Goal: Task Accomplishment & Management: Use online tool/utility

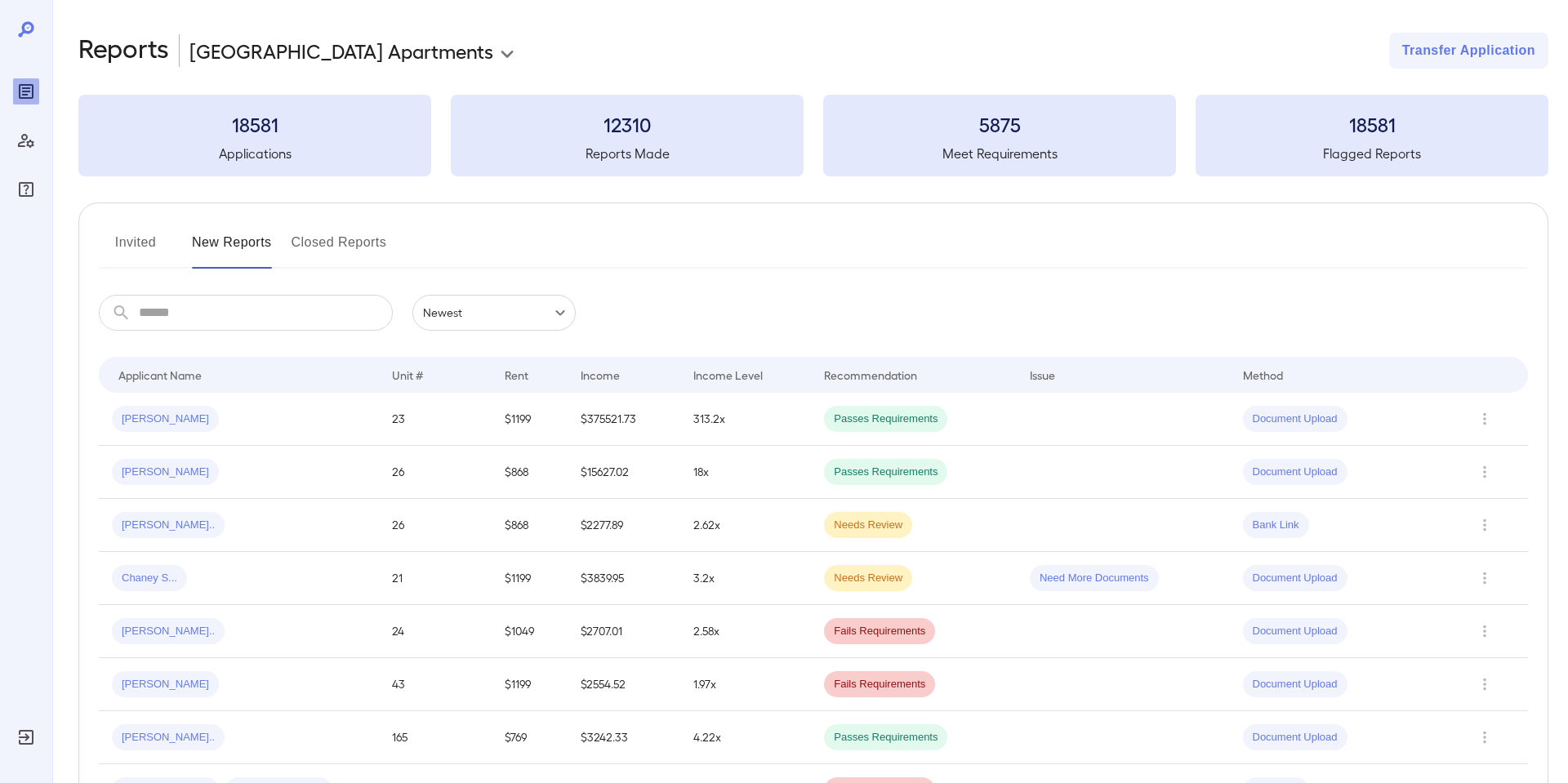
click at [332, 56] on body "**********" at bounding box center [784, 392] width 1568 height 783
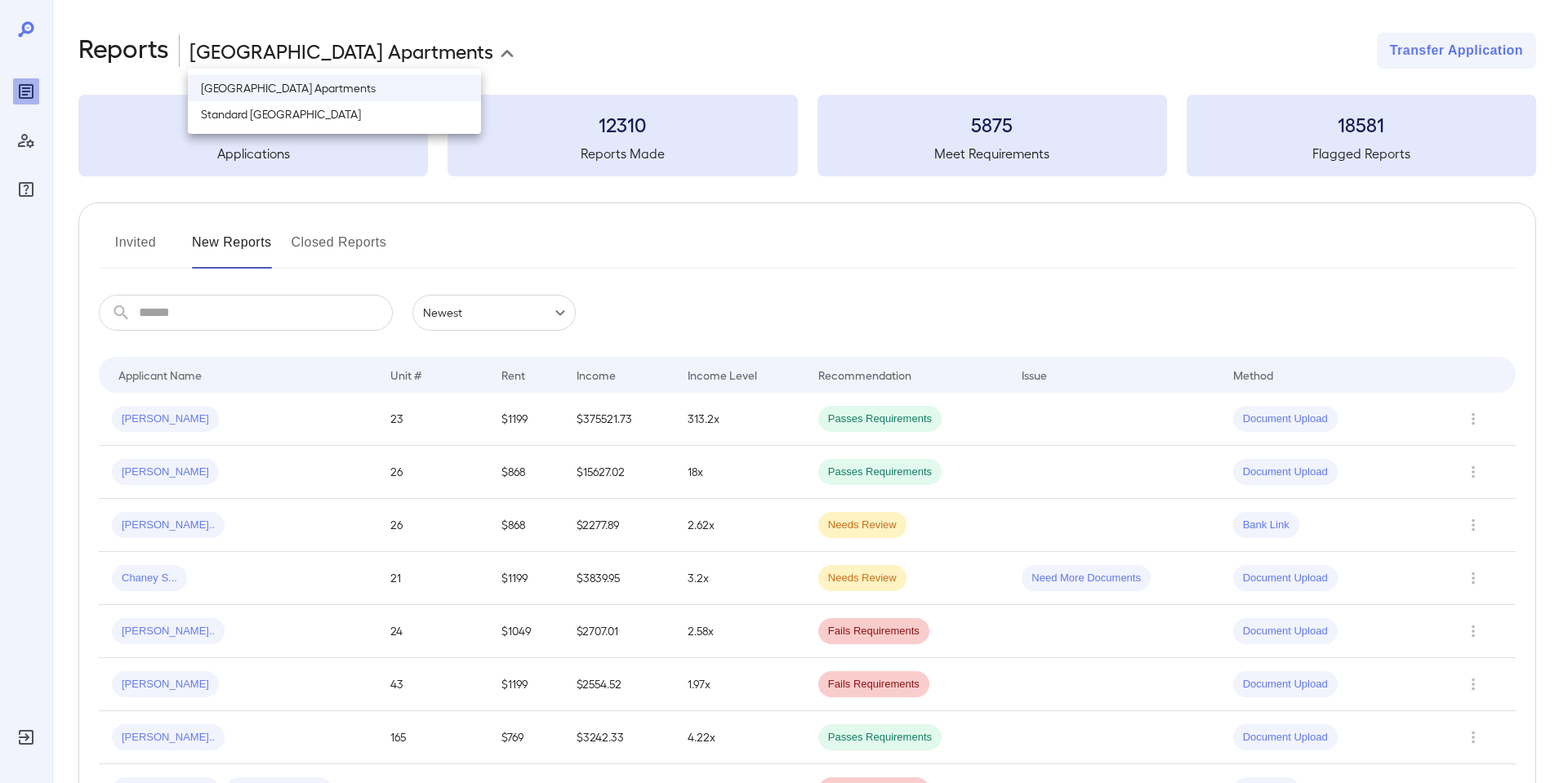
click at [307, 103] on li "Standard River District" at bounding box center [334, 114] width 293 height 26
type input "**********"
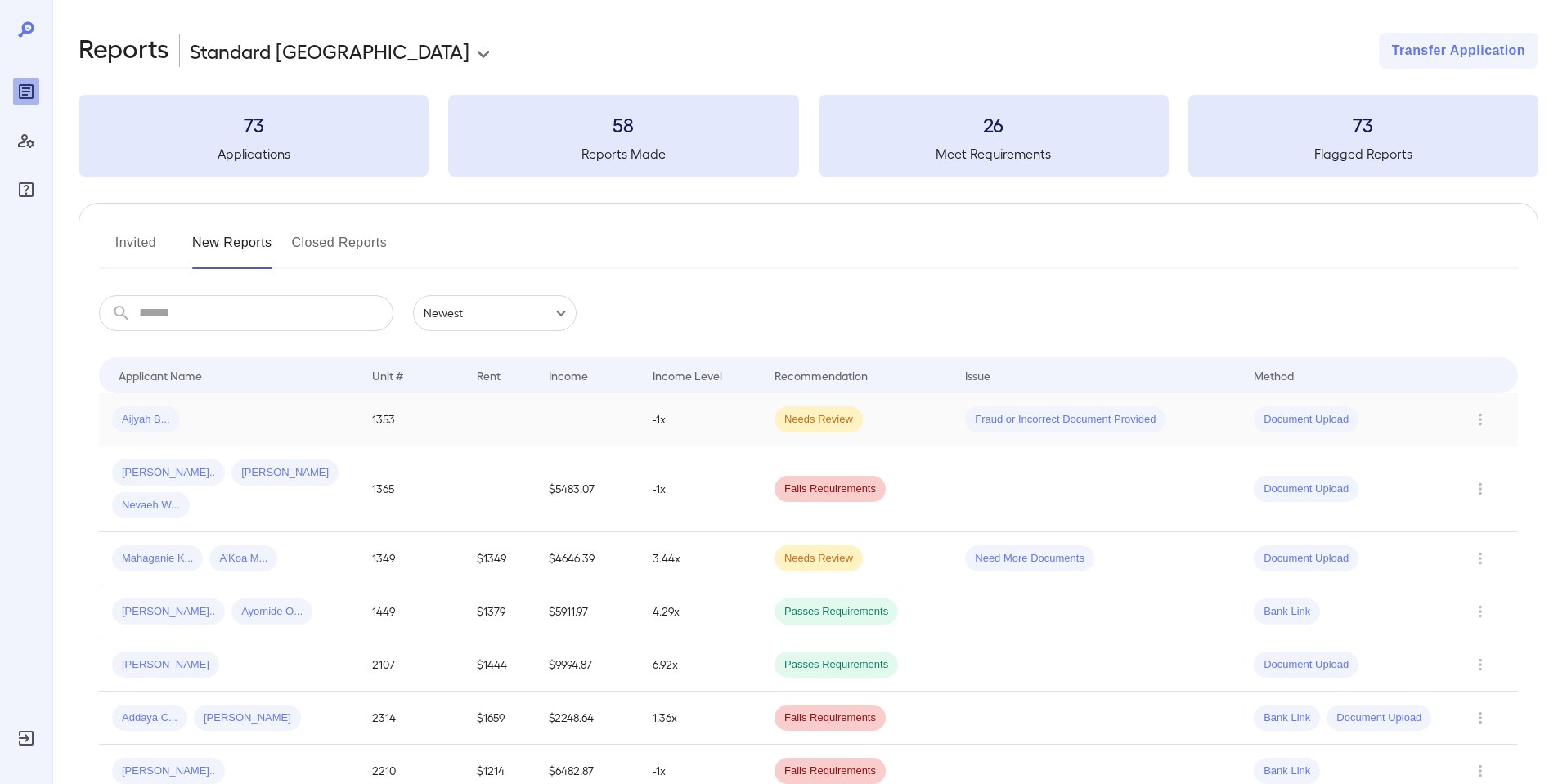
click at [774, 399] on td "Needs Review" at bounding box center [857, 419] width 191 height 53
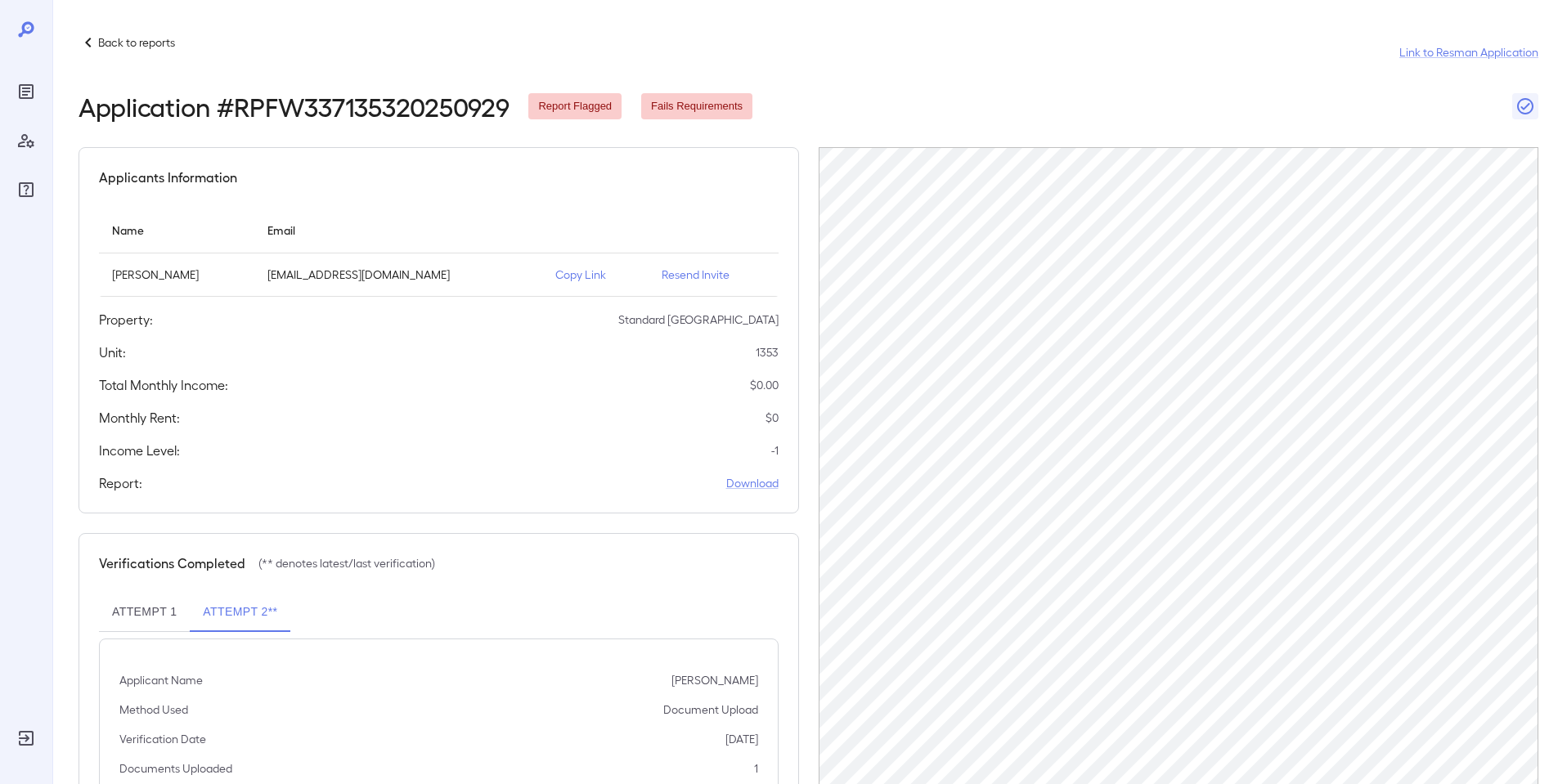
click at [156, 37] on p "Back to reports" at bounding box center [136, 42] width 77 height 17
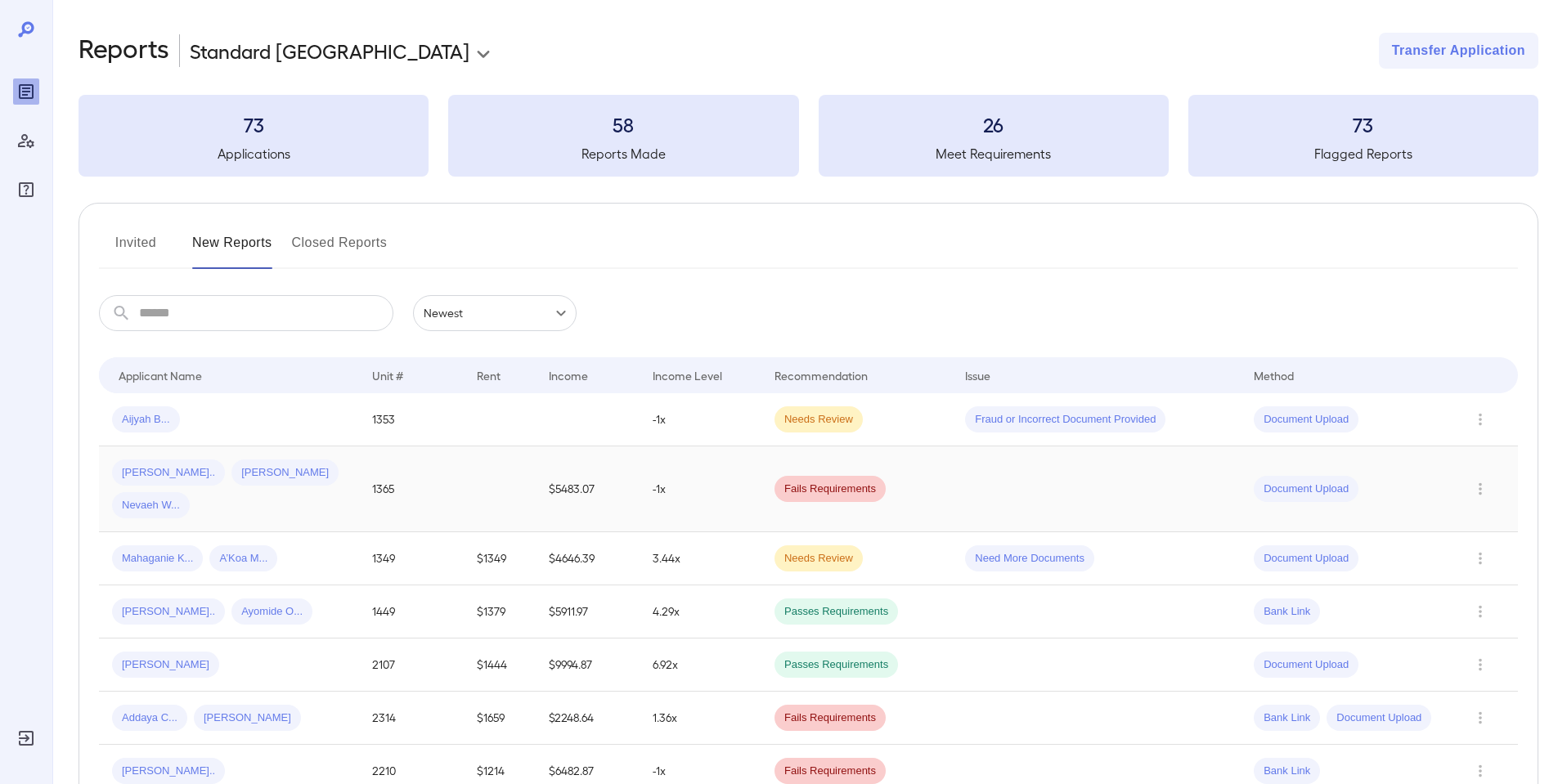
drag, startPoint x: 245, startPoint y: 490, endPoint x: 257, endPoint y: 457, distance: 35.1
drag, startPoint x: 257, startPoint y: 457, endPoint x: 683, endPoint y: 279, distance: 461.7
click at [441, 479] on td "1365" at bounding box center [411, 490] width 104 height 86
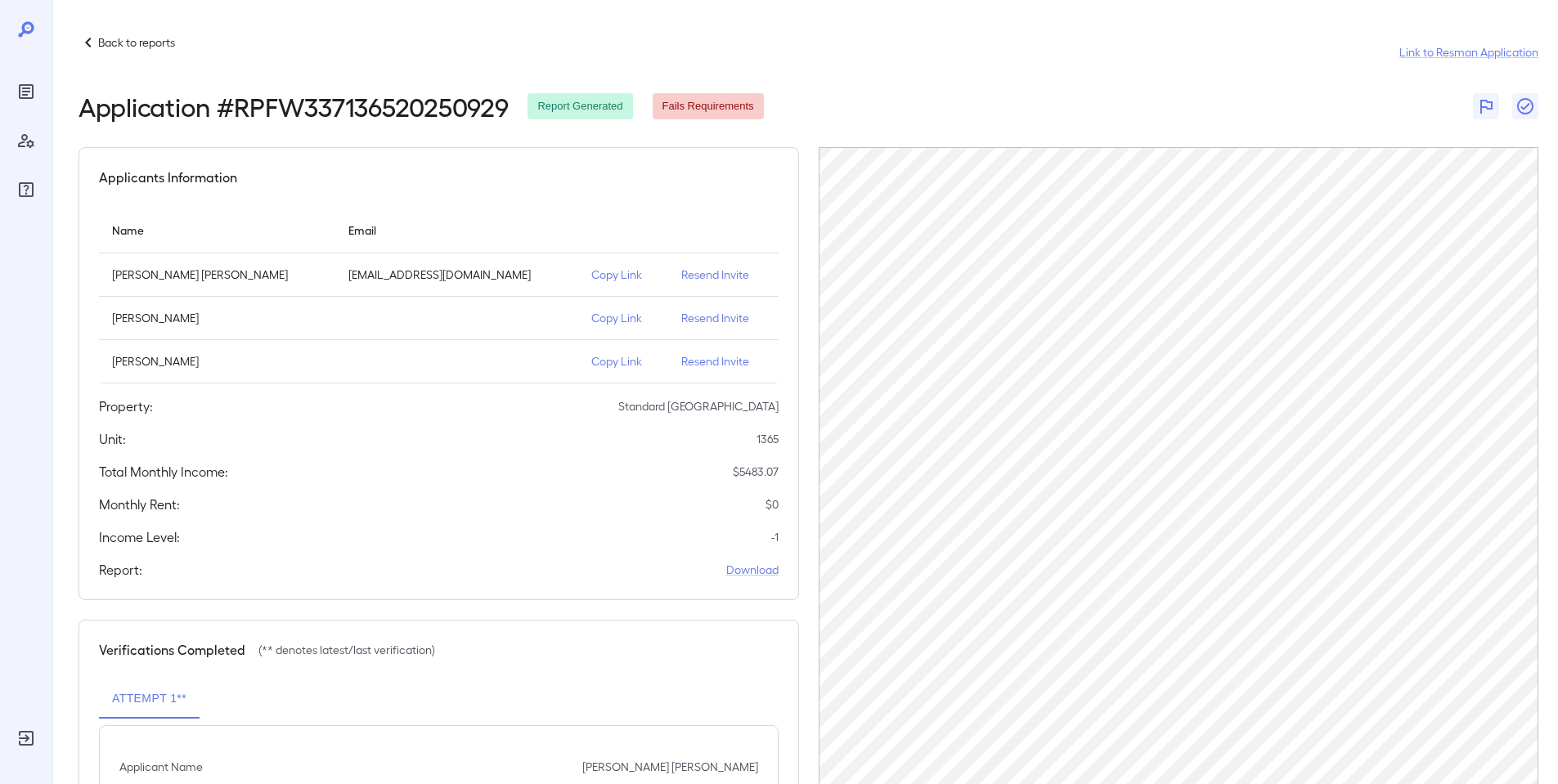
click at [596, 277] on p "Copy Link" at bounding box center [623, 275] width 64 height 17
click at [153, 37] on div "Back to reports" at bounding box center [126, 42] width 97 height 20
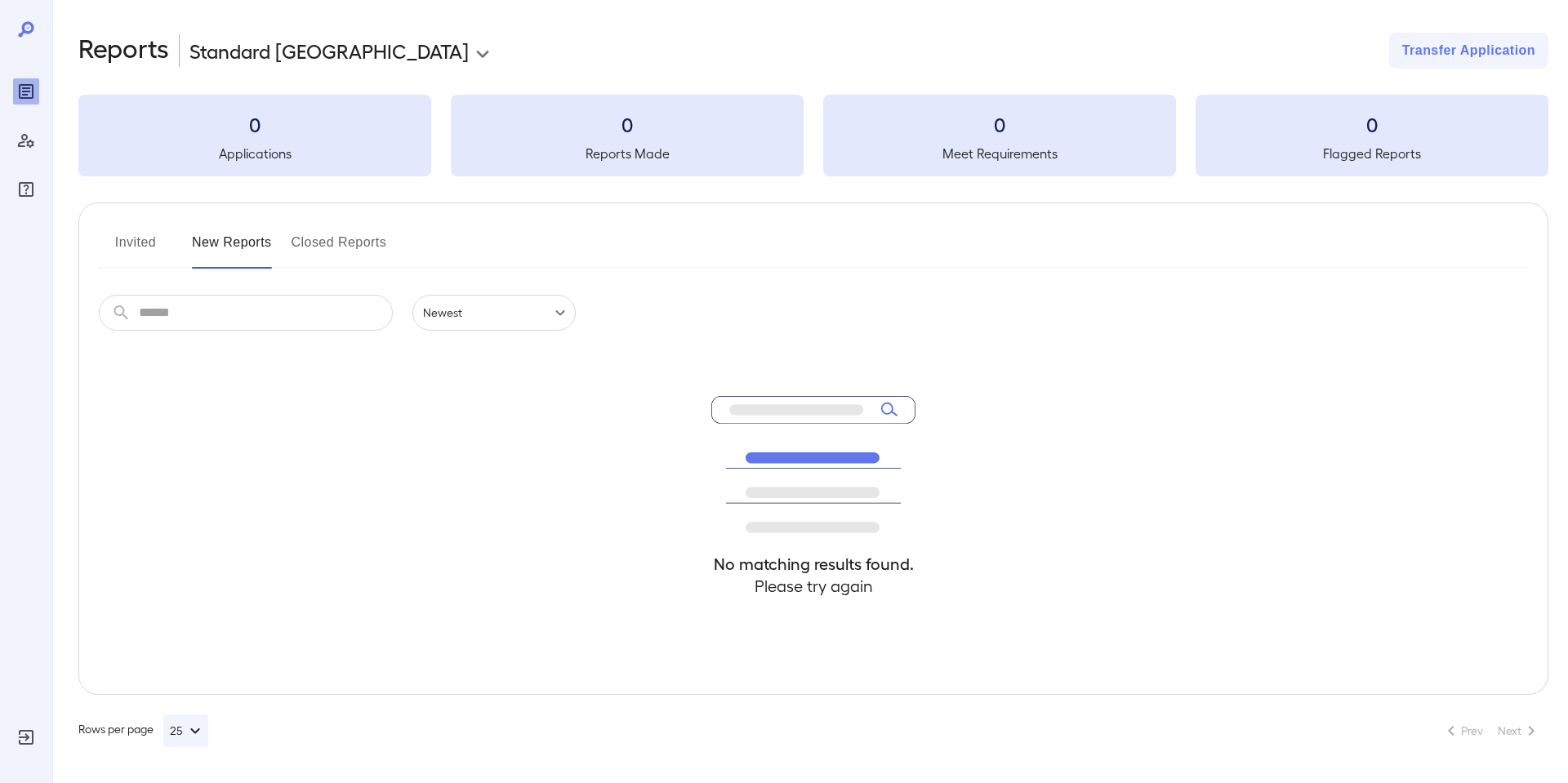
click at [152, 41] on h2 "Reports" at bounding box center [123, 50] width 91 height 36
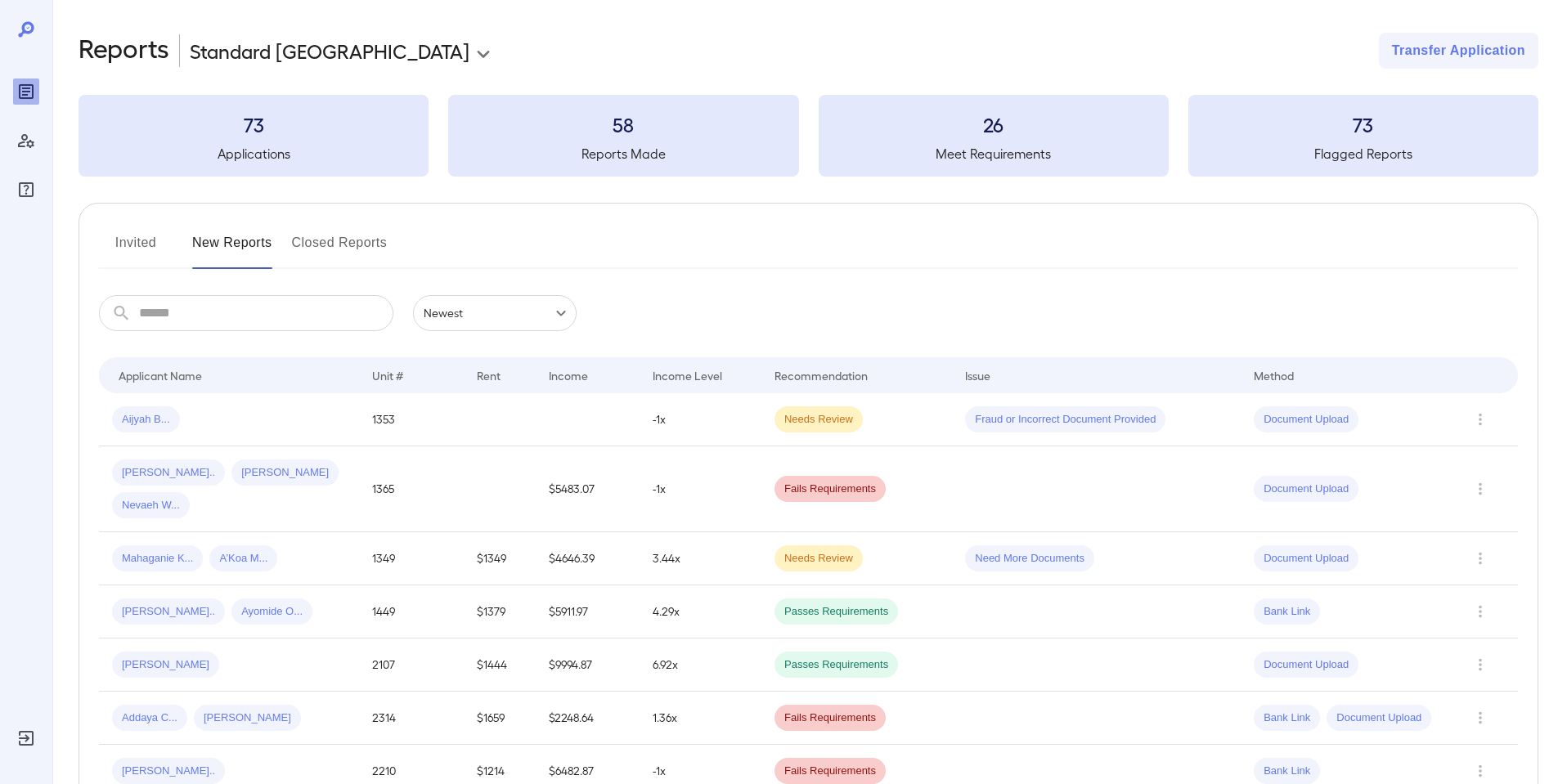
click at [468, 477] on td at bounding box center [500, 490] width 72 height 86
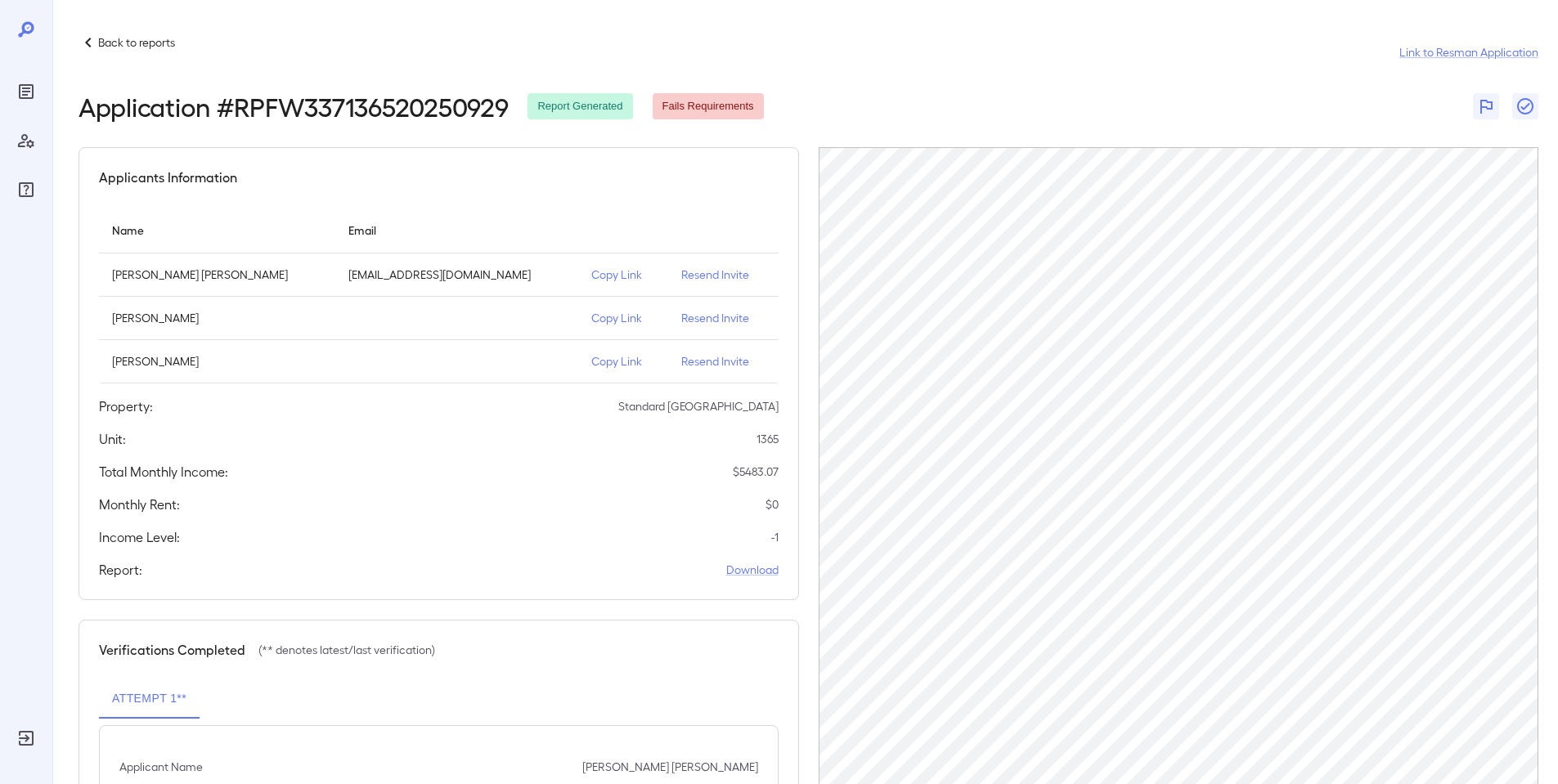
click at [145, 29] on div "Back to reports Link to Resman Application Application # RPFW337136520250929 Re…" at bounding box center [806, 498] width 1506 height 996
click at [148, 39] on p "Back to reports" at bounding box center [136, 42] width 77 height 17
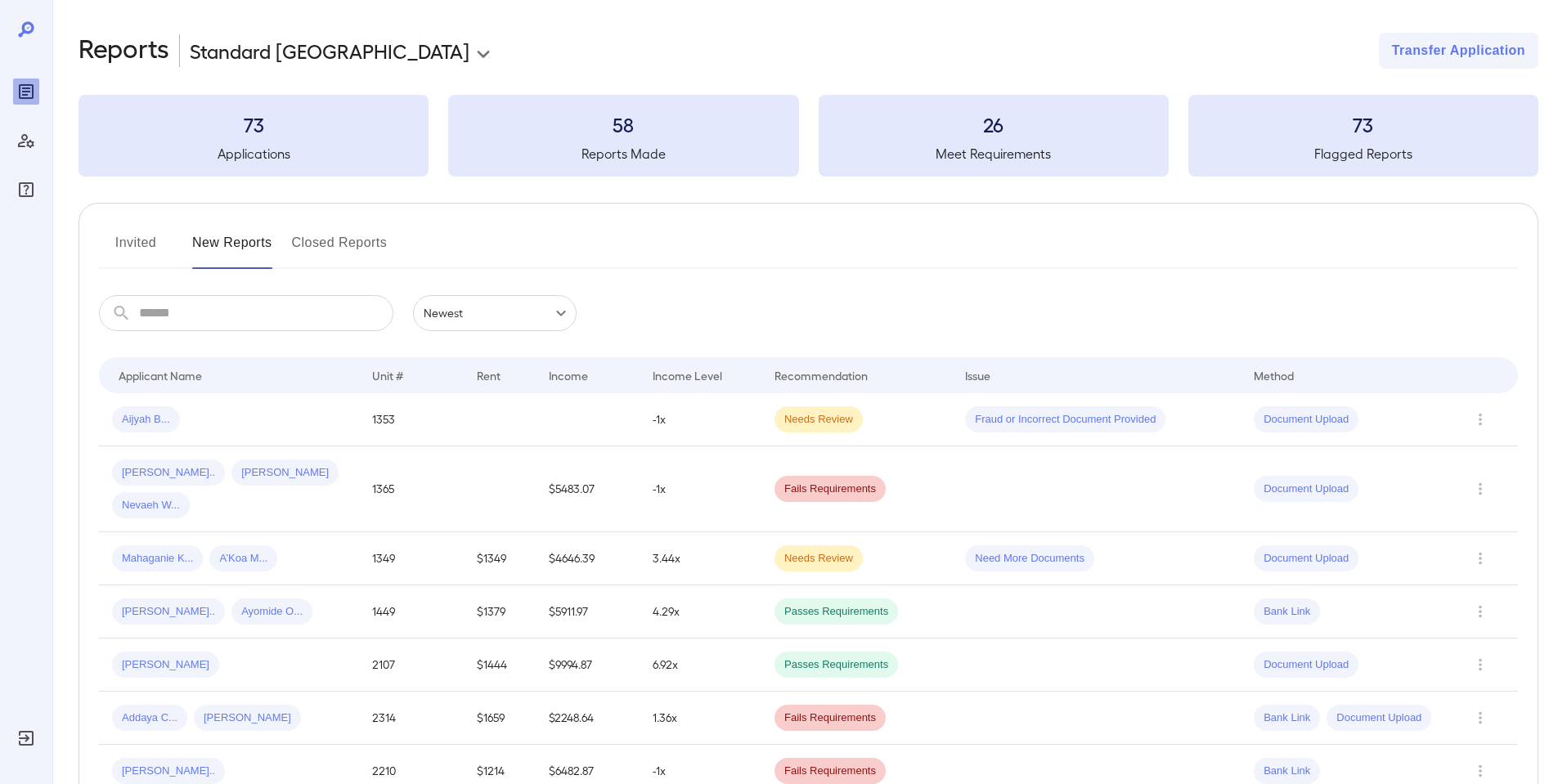
click at [318, 248] on button "Closed Reports" at bounding box center [340, 249] width 96 height 39
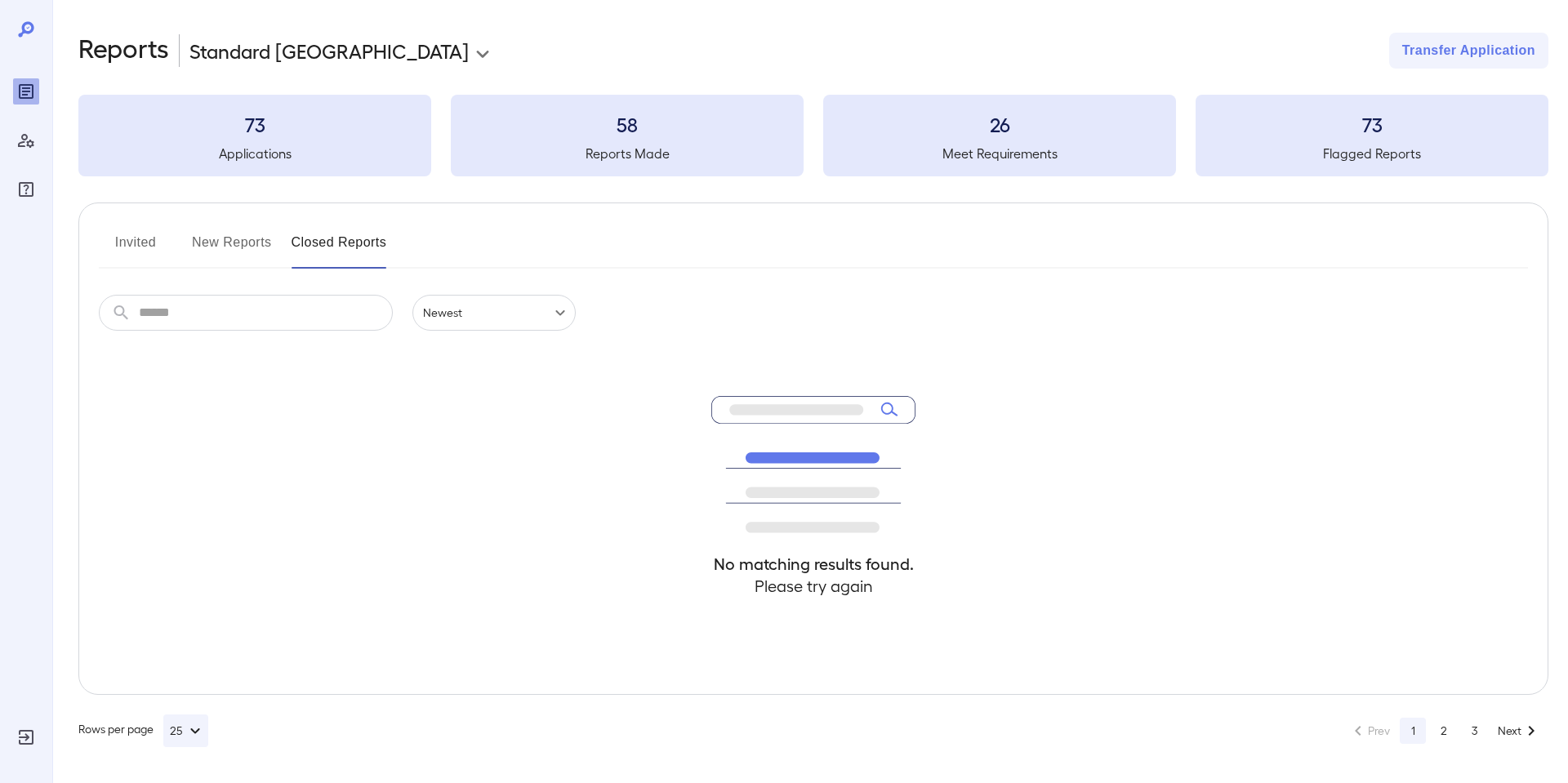
click at [204, 251] on button "New Reports" at bounding box center [232, 249] width 80 height 39
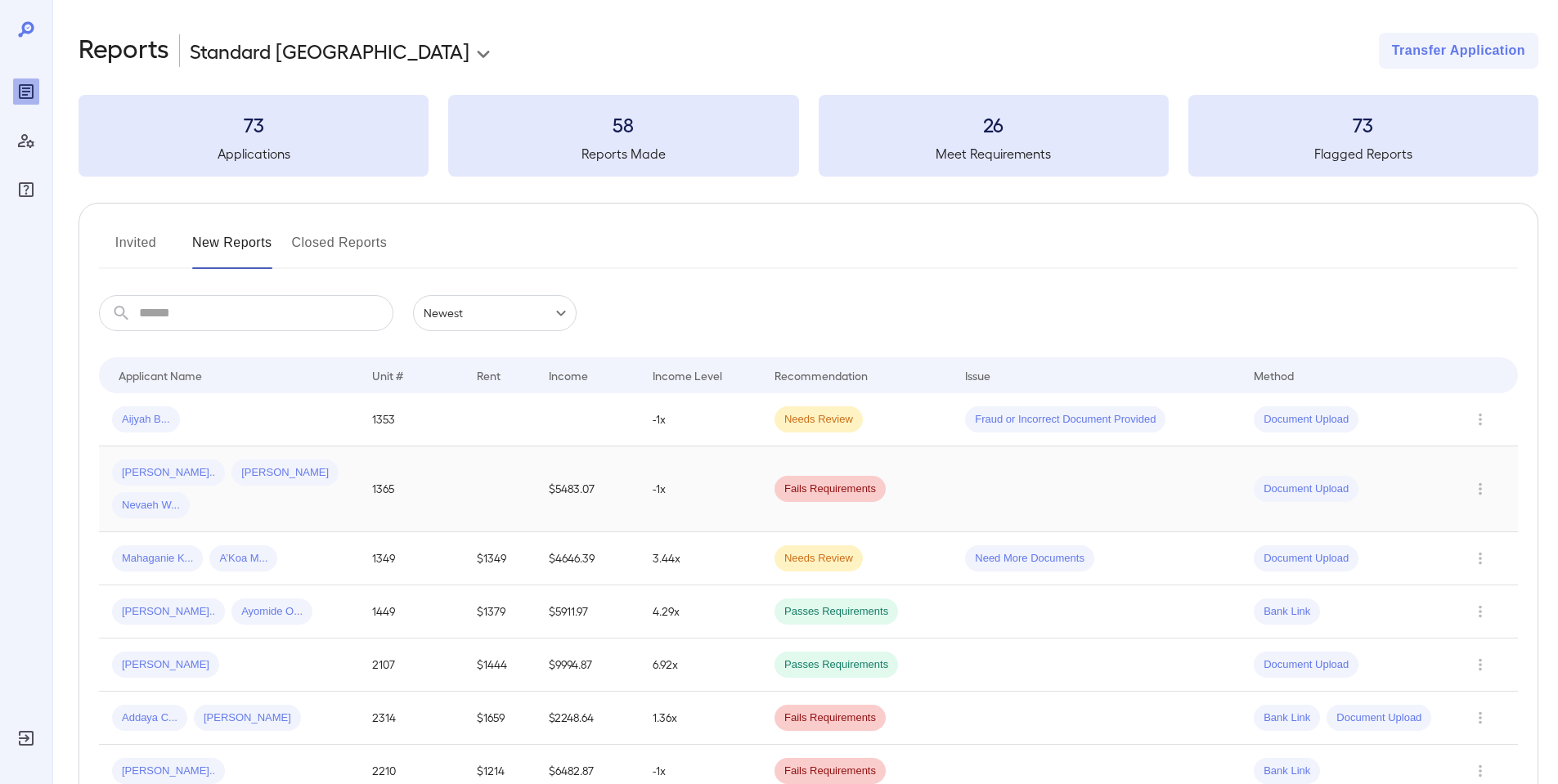
click at [463, 463] on td "1365" at bounding box center [411, 490] width 104 height 86
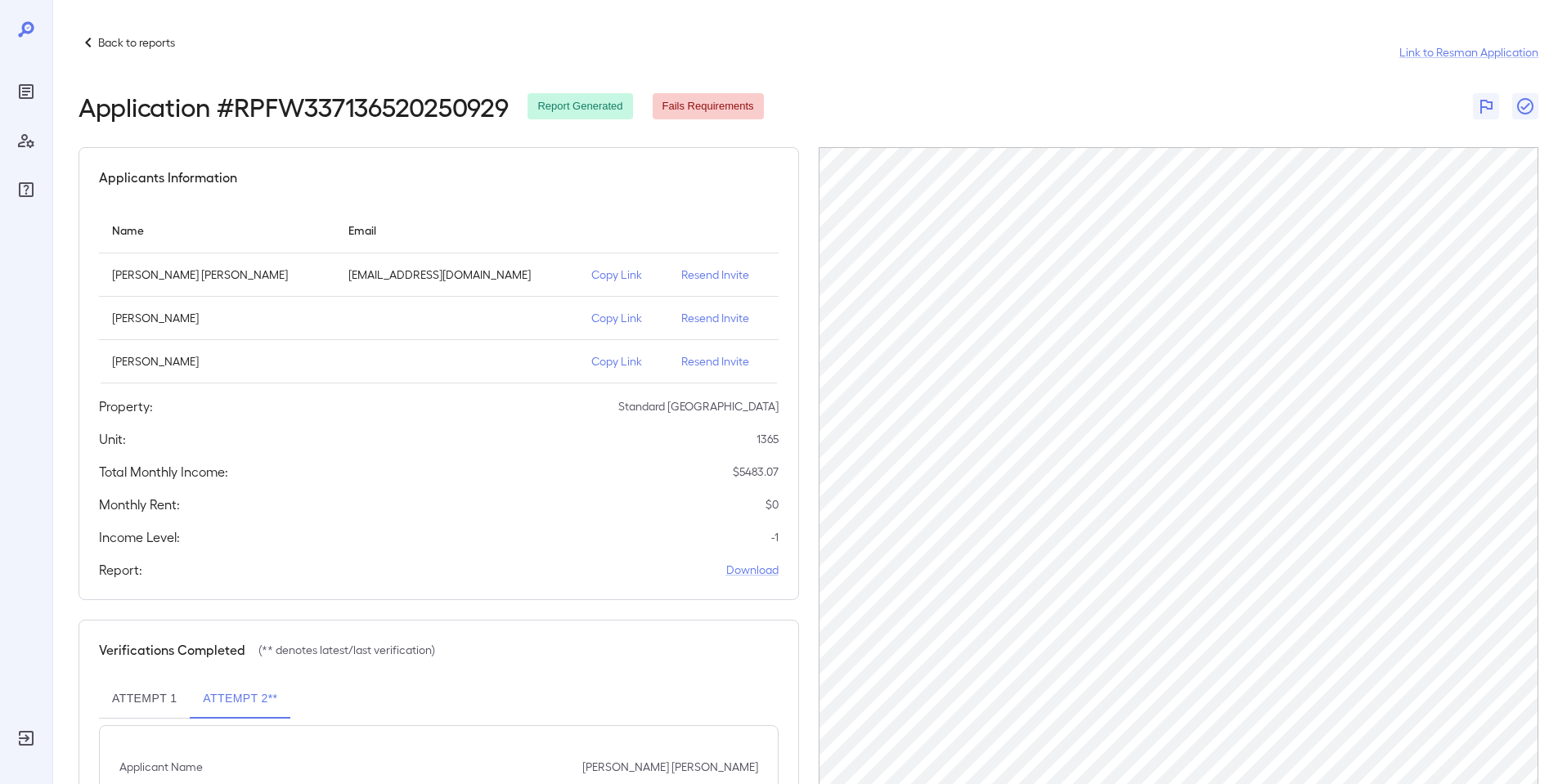
click at [136, 38] on p "Back to reports" at bounding box center [136, 42] width 77 height 17
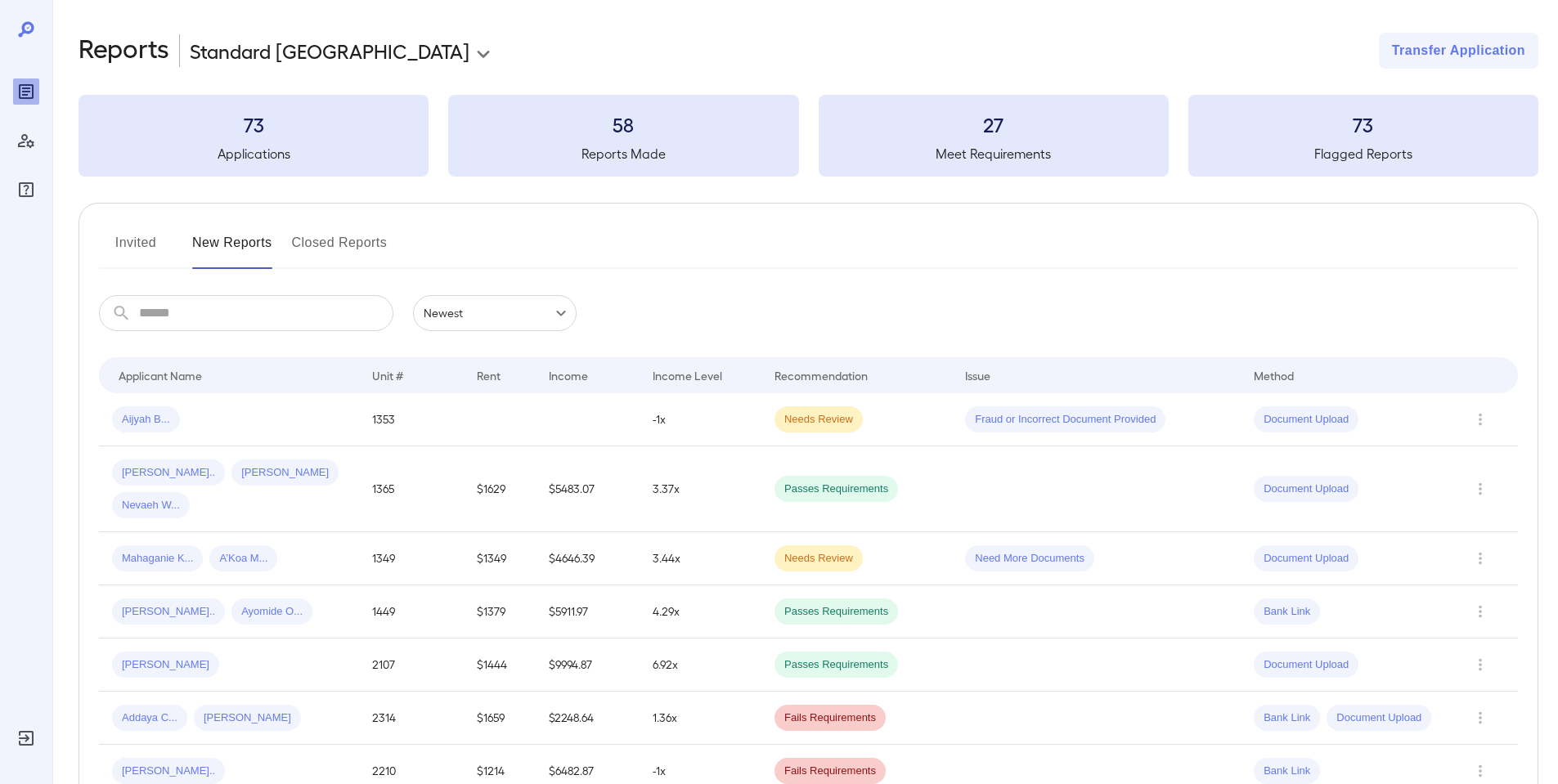
click at [724, 475] on td "3.37x" at bounding box center [700, 490] width 122 height 86
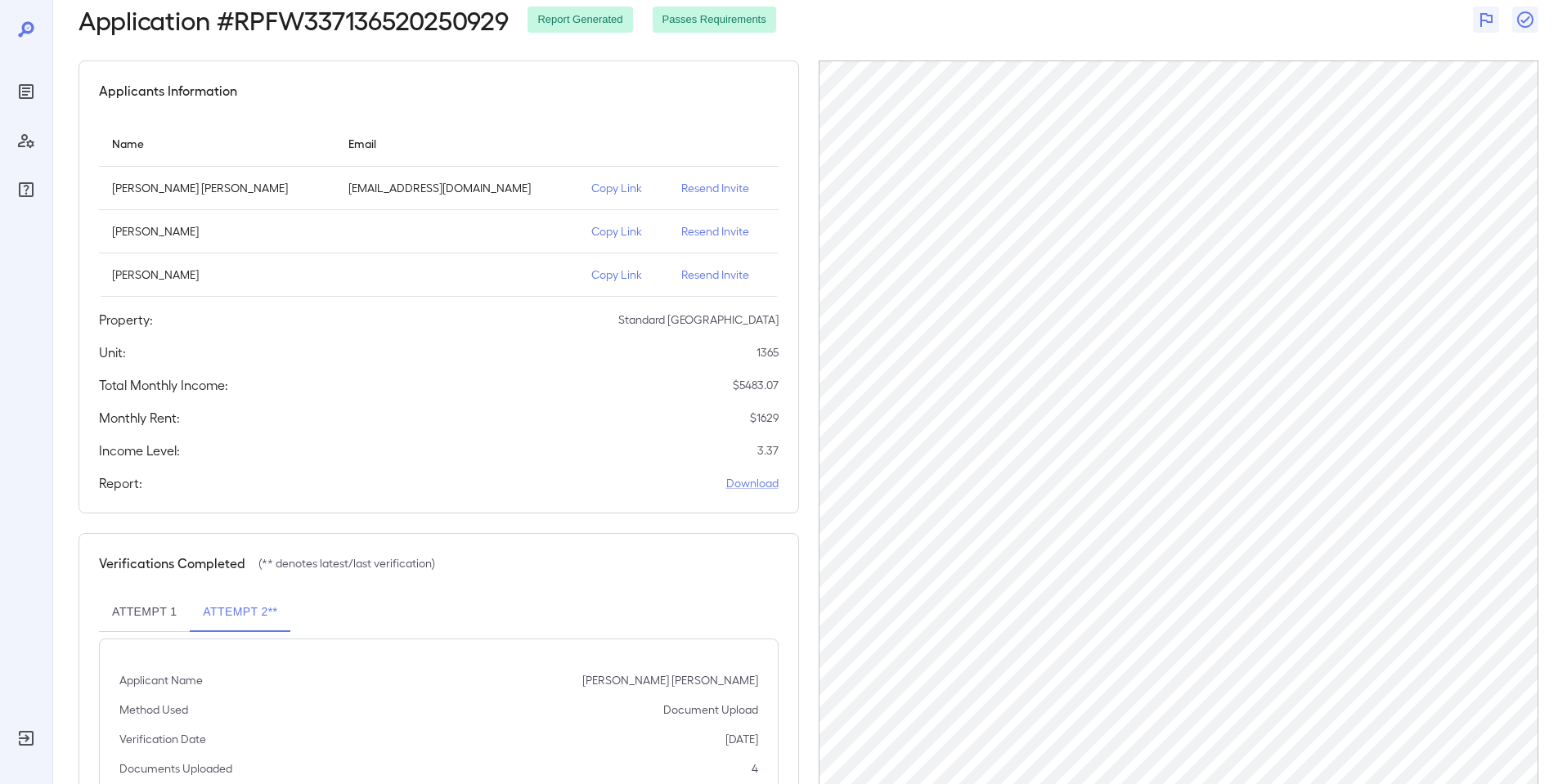
scroll to position [48, 0]
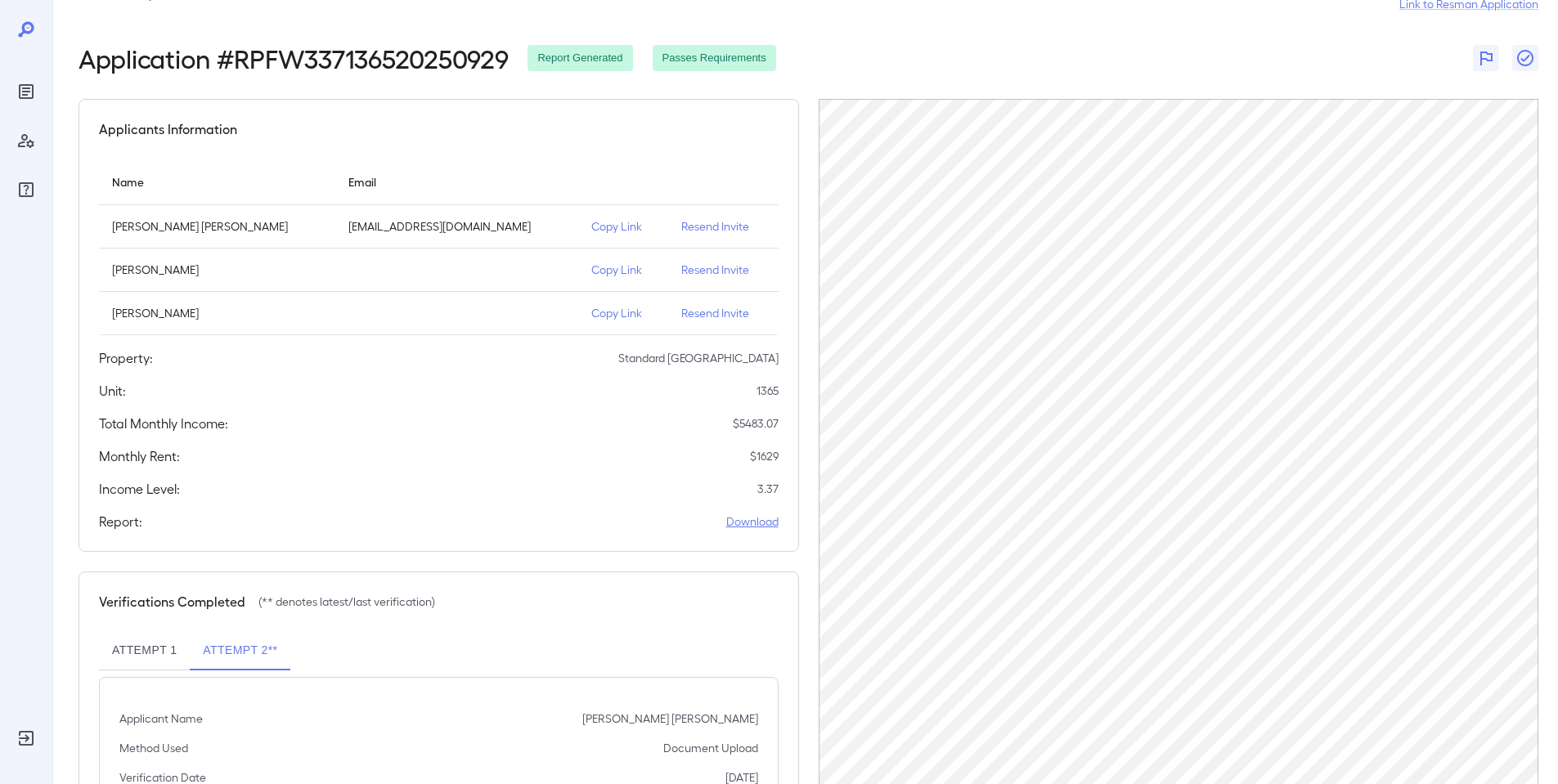
click at [751, 522] on link "Download" at bounding box center [753, 521] width 53 height 17
